Goal: Task Accomplishment & Management: Manage account settings

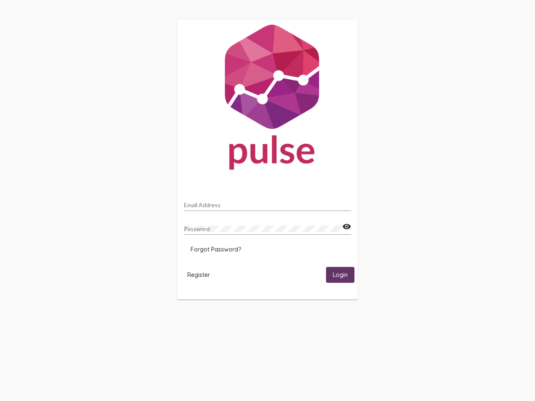
click at [267, 203] on input "Email Address" at bounding box center [267, 205] width 167 height 7
click at [346, 227] on mat-icon "visibility" at bounding box center [346, 227] width 9 height 10
click at [215, 249] on span "Forgot Password?" at bounding box center [215, 250] width 51 height 8
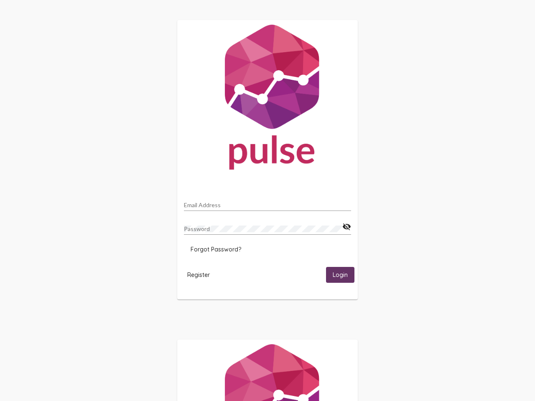
click at [198, 274] on span "Register" at bounding box center [198, 275] width 23 height 8
click at [340, 274] on span "Login" at bounding box center [339, 275] width 15 height 8
